Goal: Task Accomplishment & Management: Manage account settings

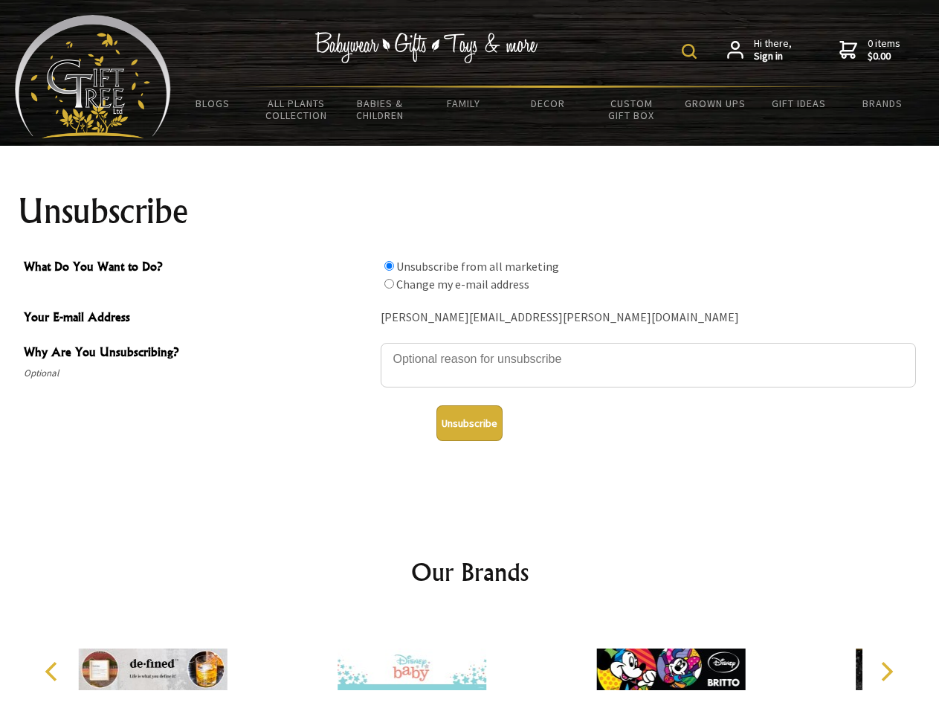
click at [692, 51] on img at bounding box center [689, 51] width 15 height 15
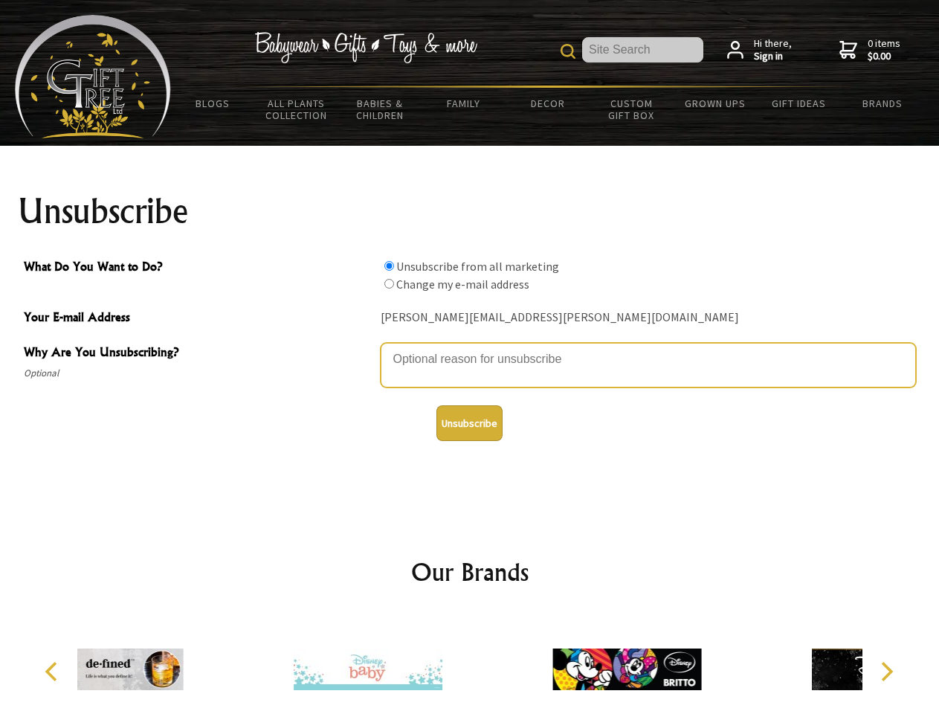
click at [470, 348] on textarea "Why Are You Unsubscribing?" at bounding box center [649, 365] width 536 height 45
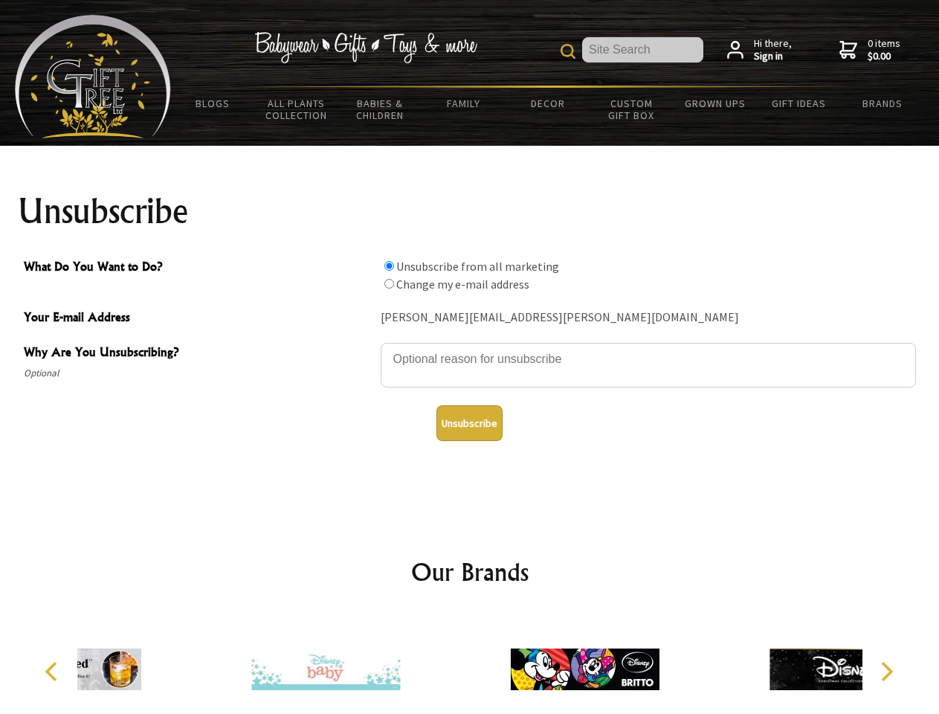
click at [389, 266] on input "What Do You Want to Do?" at bounding box center [390, 266] width 10 height 10
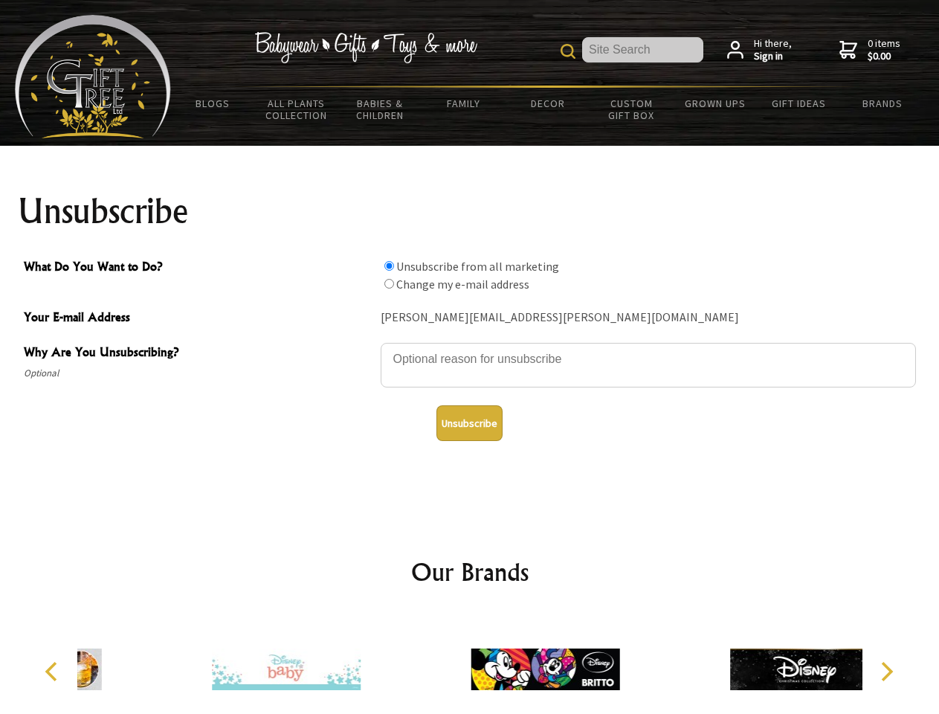
click at [389, 283] on input "What Do You Want to Do?" at bounding box center [390, 284] width 10 height 10
radio input "true"
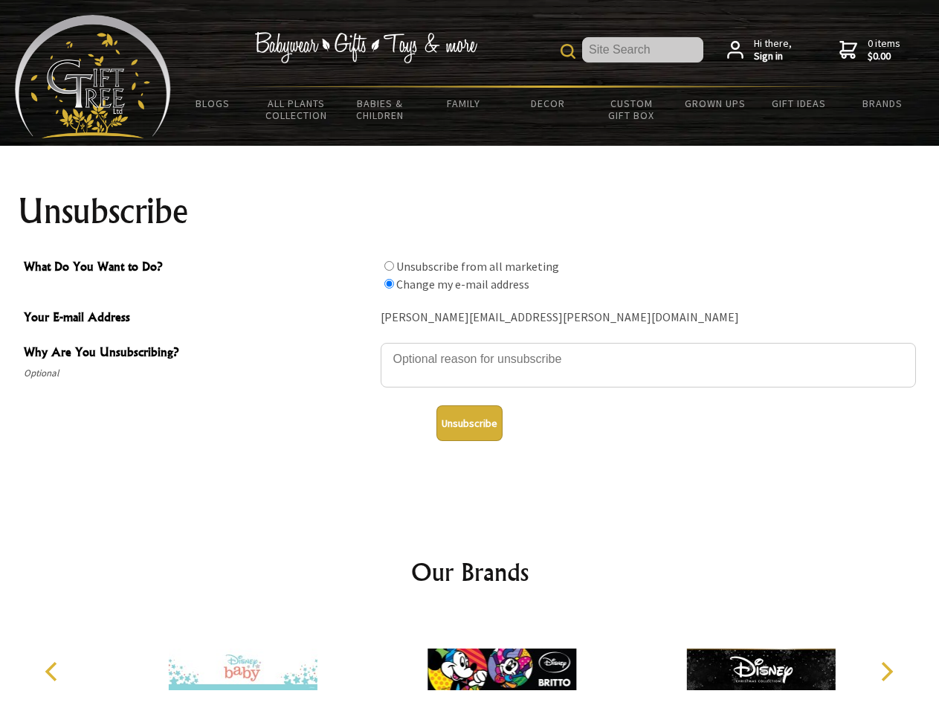
click at [469, 423] on button "Unsubscribe" at bounding box center [470, 423] width 66 height 36
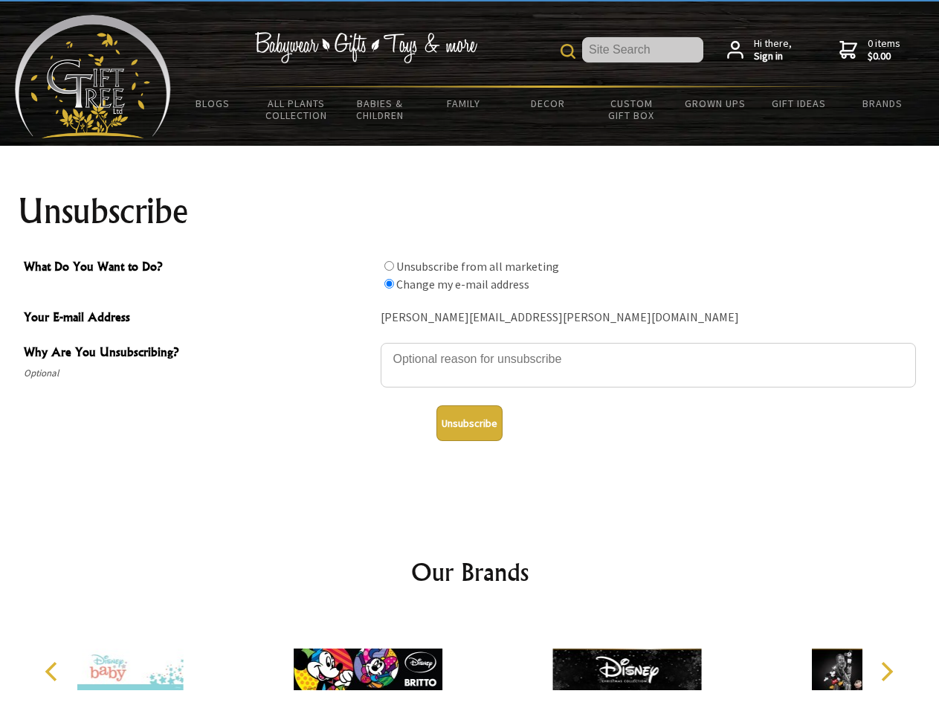
click at [54, 672] on icon "Previous" at bounding box center [52, 671] width 19 height 19
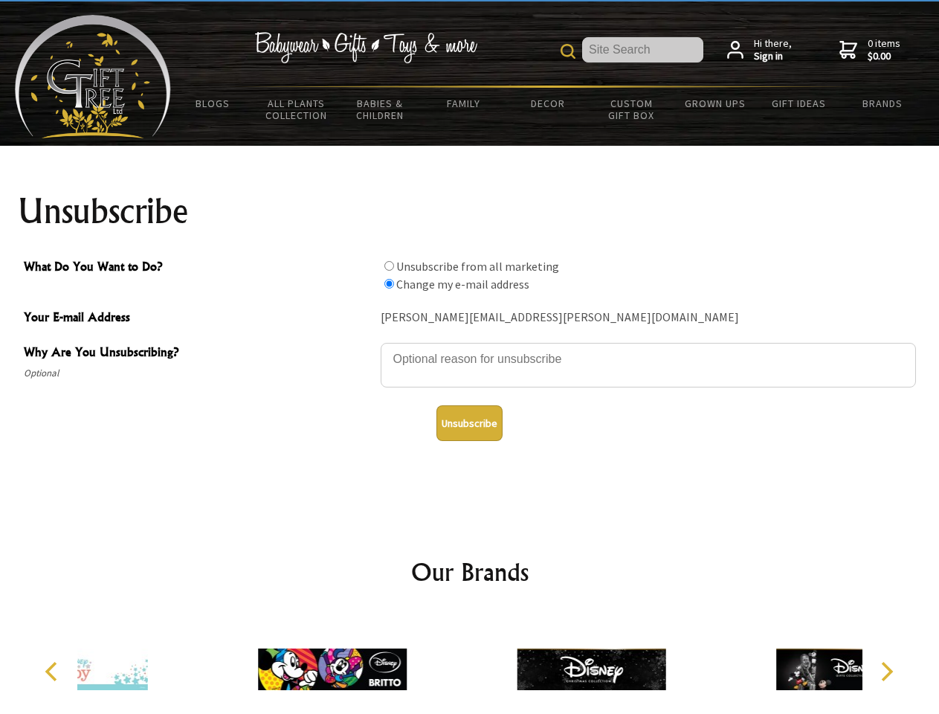
click at [887, 672] on icon "Next" at bounding box center [885, 671] width 19 height 19
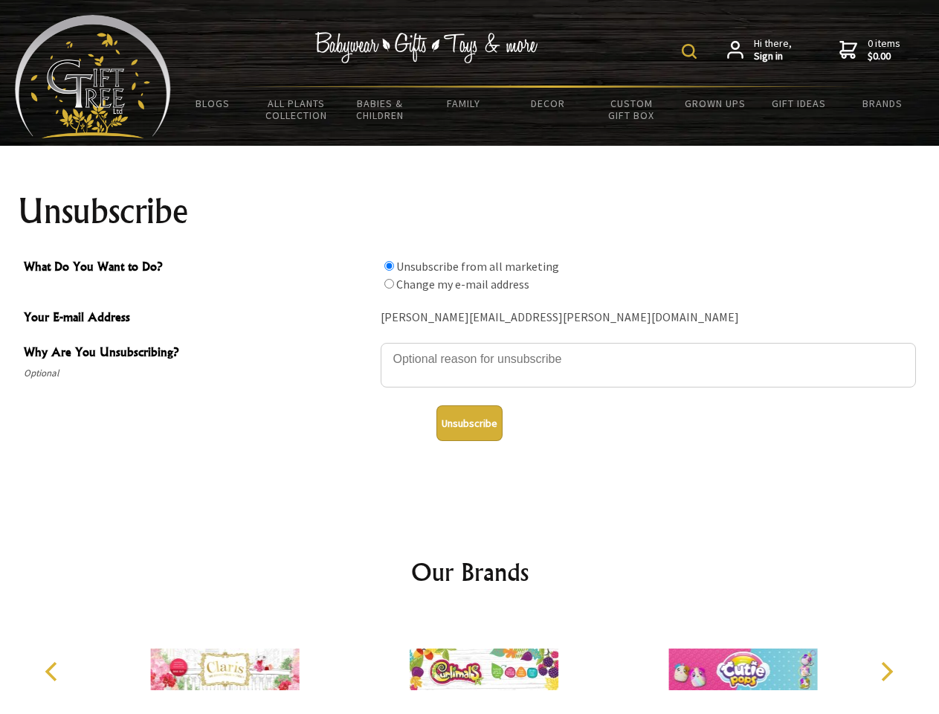
click at [692, 51] on img at bounding box center [689, 51] width 15 height 15
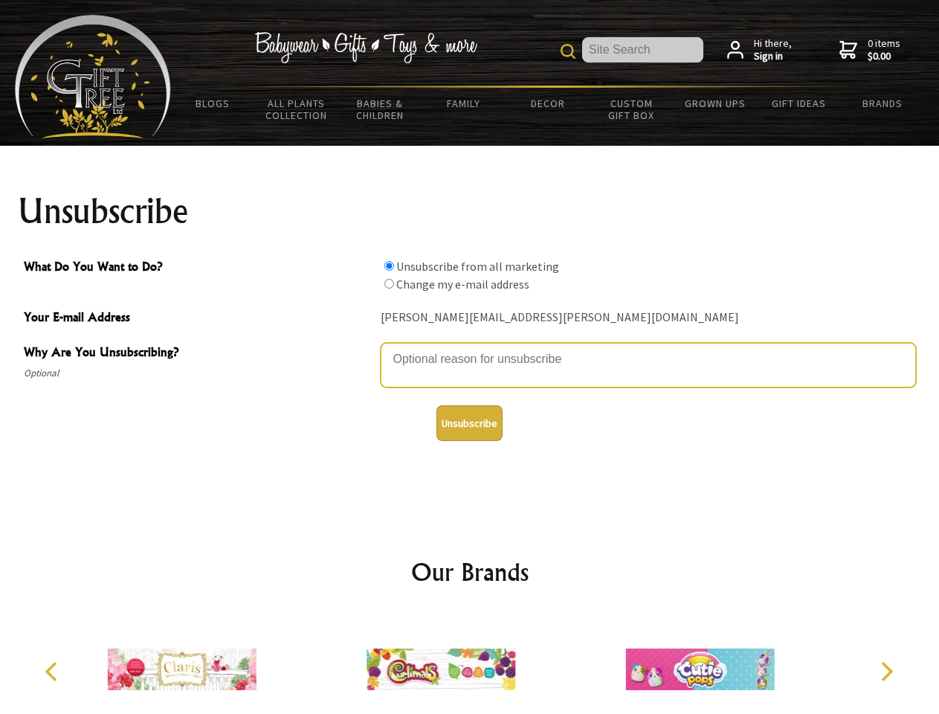
click at [470, 348] on textarea "Why Are You Unsubscribing?" at bounding box center [649, 365] width 536 height 45
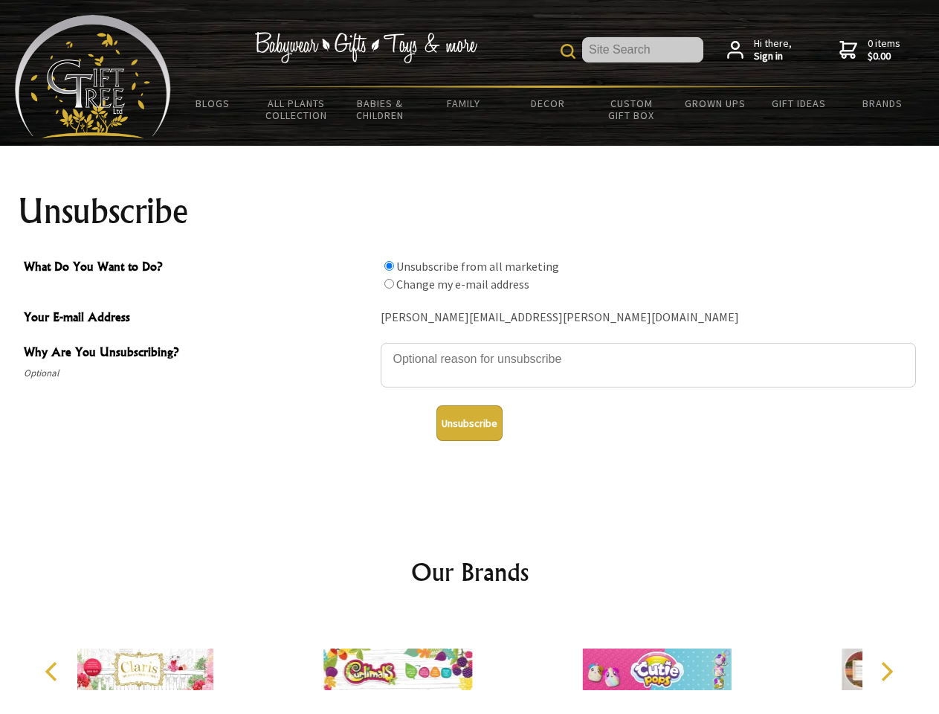
click at [389, 266] on input "What Do You Want to Do?" at bounding box center [390, 266] width 10 height 10
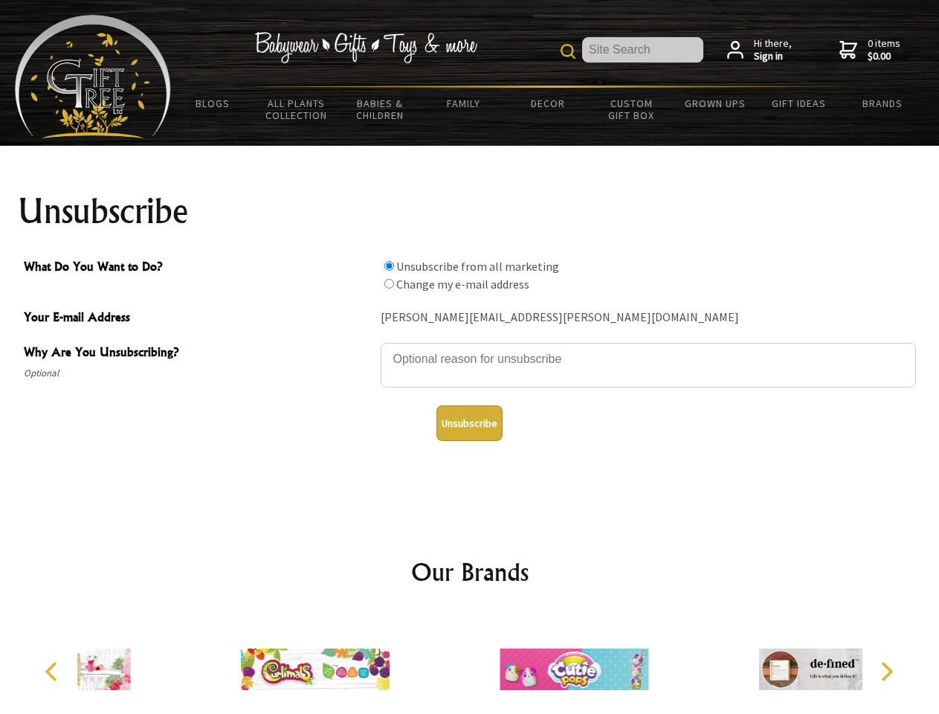
click at [389, 283] on input "What Do You Want to Do?" at bounding box center [390, 284] width 10 height 10
radio input "true"
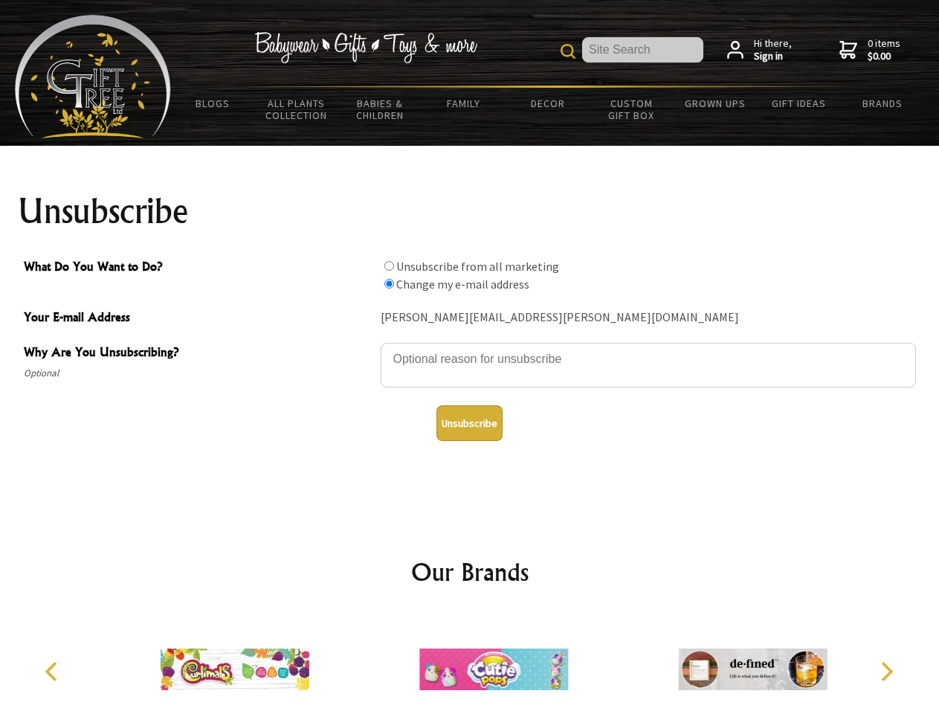
click at [469, 423] on button "Unsubscribe" at bounding box center [470, 423] width 66 height 36
click at [54, 672] on icon "Previous" at bounding box center [52, 671] width 19 height 19
click at [887, 672] on icon "Next" at bounding box center [885, 671] width 19 height 19
